Goal: Task Accomplishment & Management: Use online tool/utility

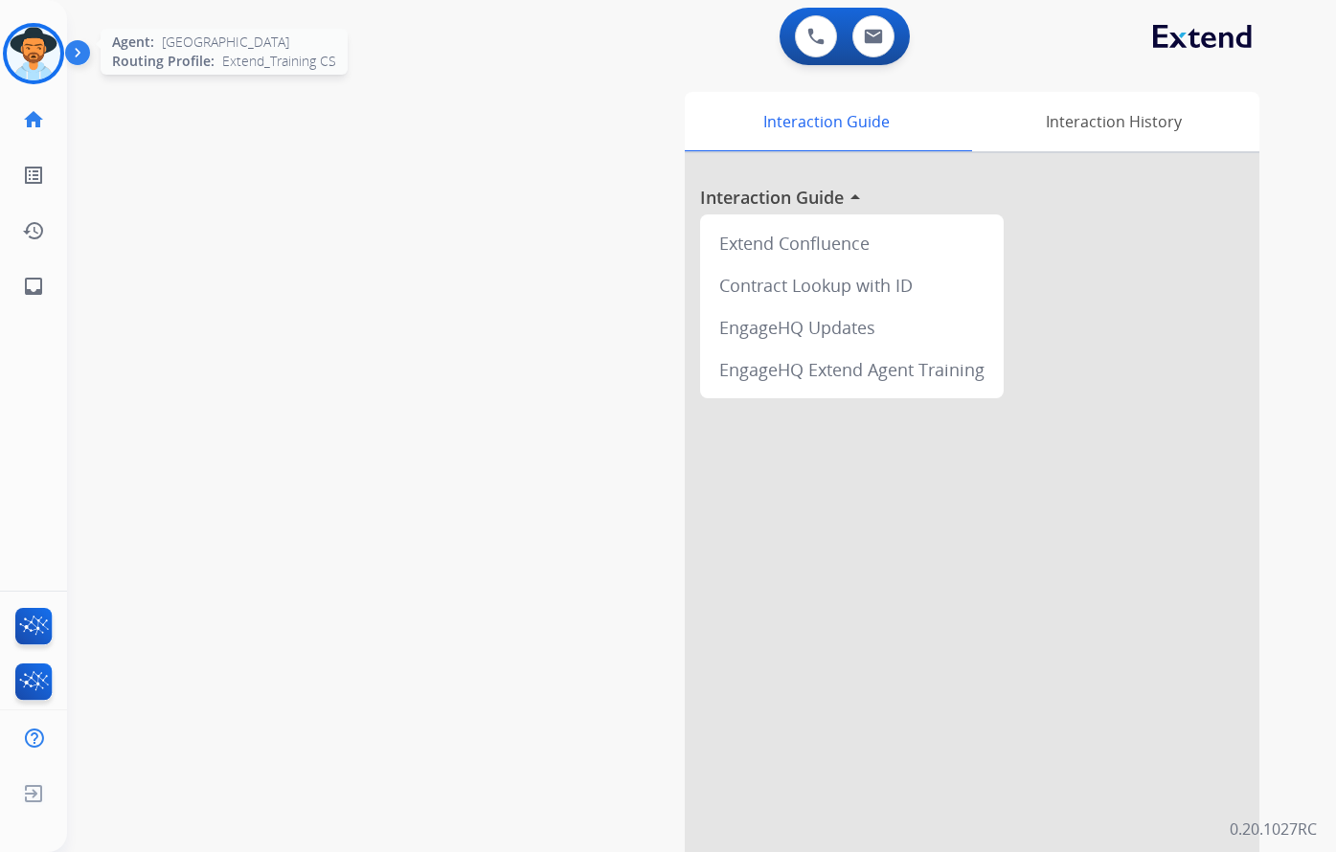
click at [39, 54] on img at bounding box center [34, 54] width 54 height 54
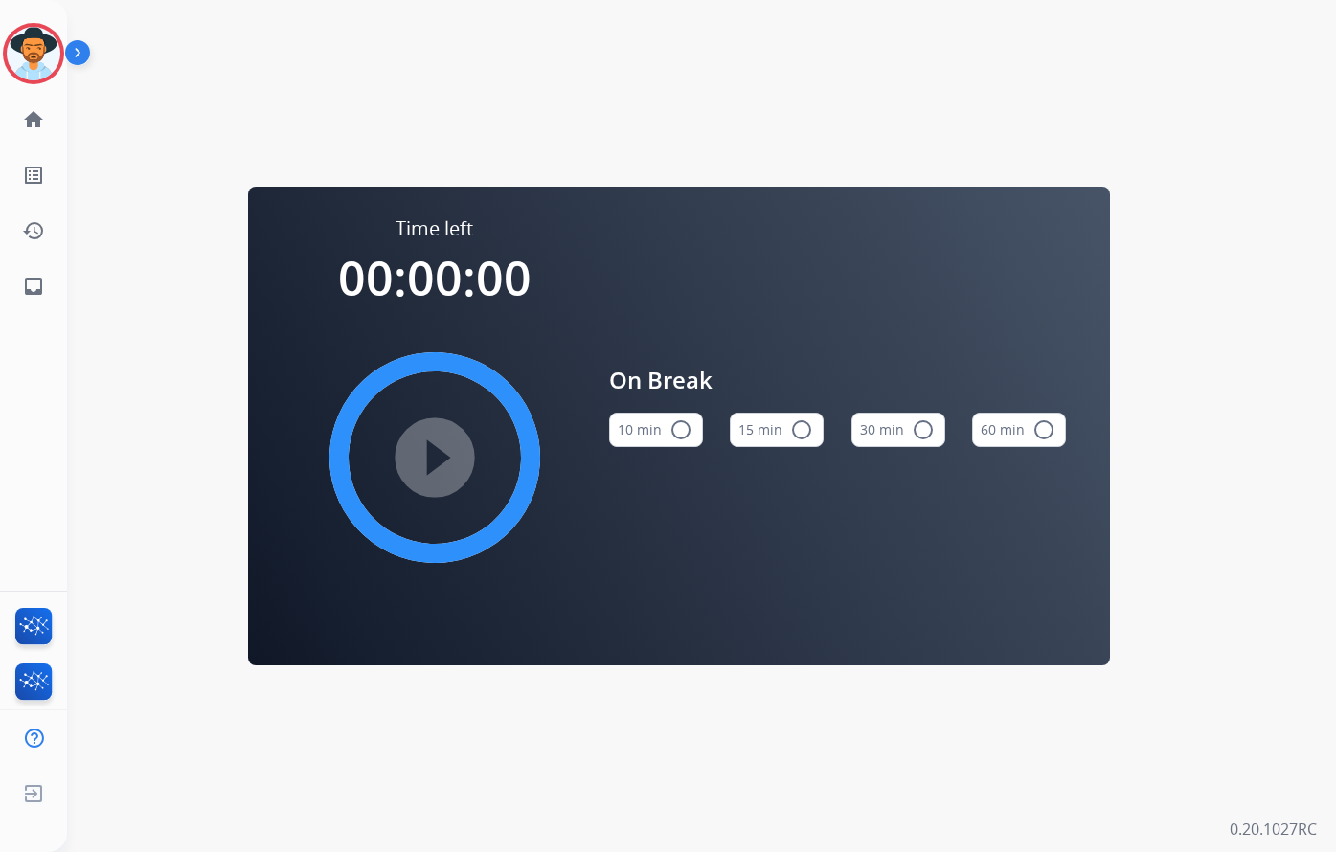
click at [803, 426] on mat-icon "radio_button_unchecked" at bounding box center [801, 430] width 23 height 23
click at [45, 53] on img at bounding box center [34, 54] width 54 height 54
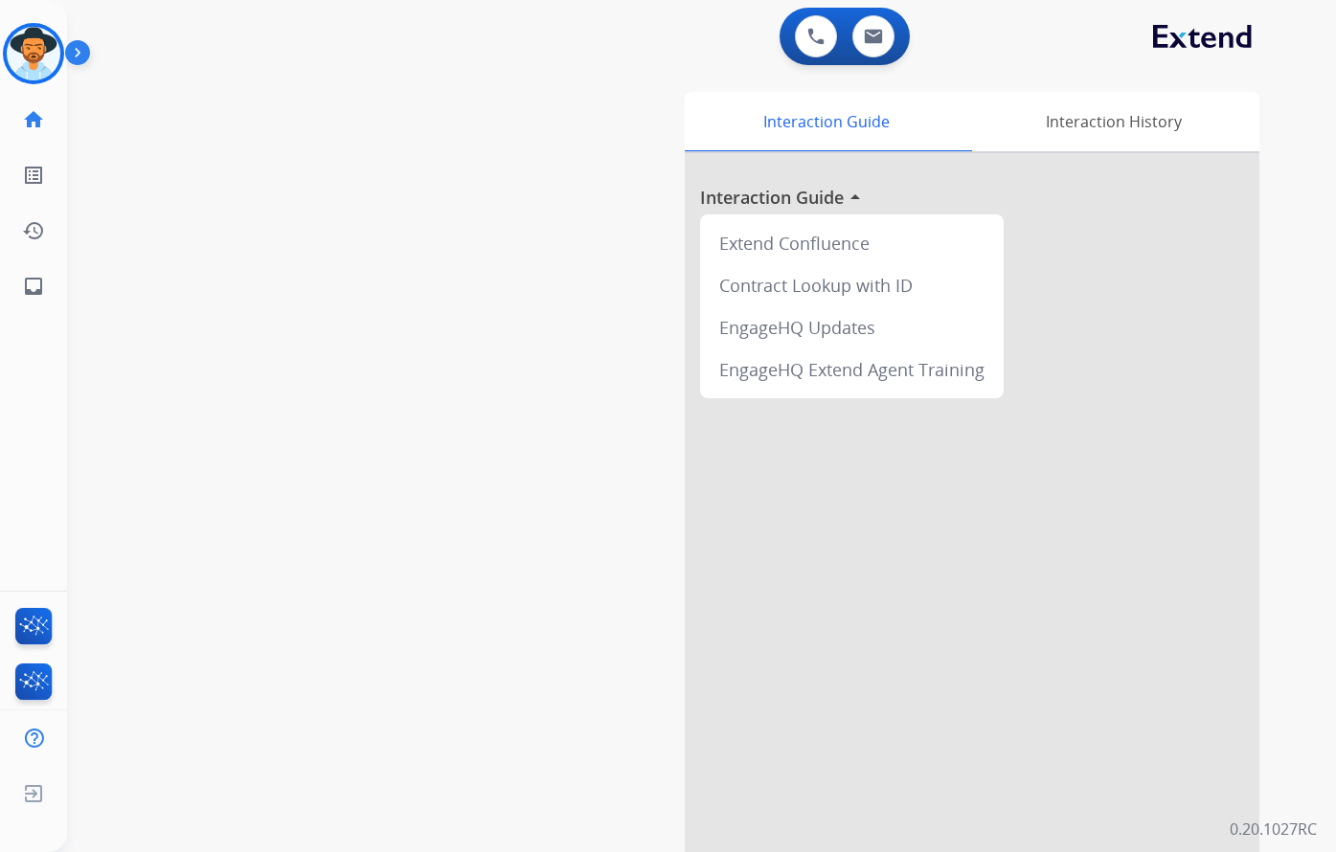
click at [555, 159] on div "swap_horiz Break voice bridge close_fullscreen Connect 3-Way Call merge_type Se…" at bounding box center [678, 468] width 1223 height 799
